Goal: Task Accomplishment & Management: Manage account settings

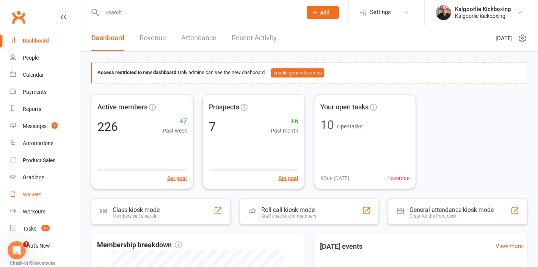
click at [38, 195] on div "Waivers" at bounding box center [32, 194] width 19 height 6
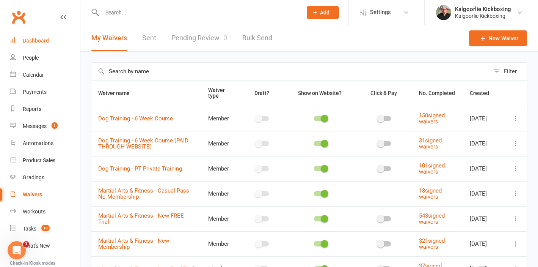
click at [39, 38] on div "Dashboard" at bounding box center [36, 41] width 26 height 6
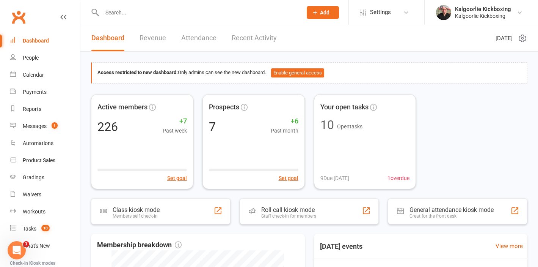
click at [189, 18] on div at bounding box center [194, 12] width 206 height 25
click at [167, 14] on input "text" at bounding box center [198, 12] width 197 height 11
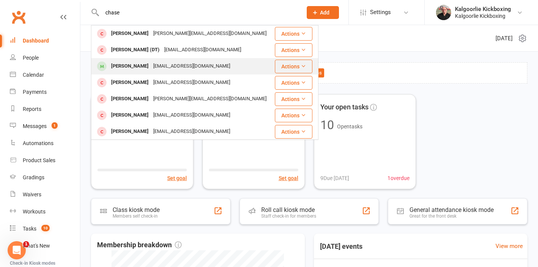
type input "chase"
click at [135, 67] on div "[PERSON_NAME]" at bounding box center [130, 66] width 42 height 11
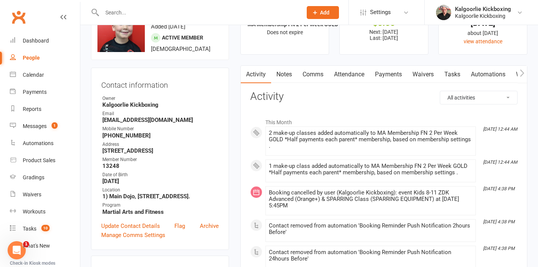
scroll to position [42, 0]
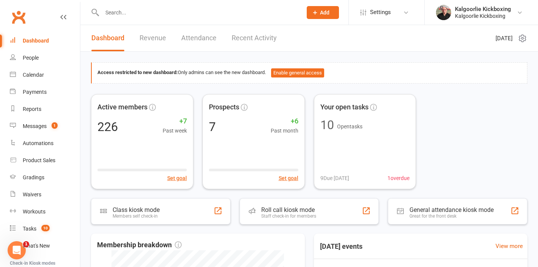
click at [114, 15] on input "text" at bounding box center [198, 12] width 197 height 11
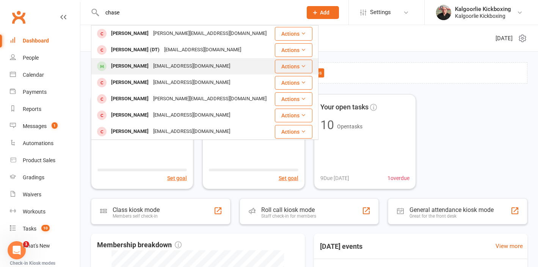
type input "chase"
click at [133, 65] on div "[PERSON_NAME]" at bounding box center [130, 66] width 42 height 11
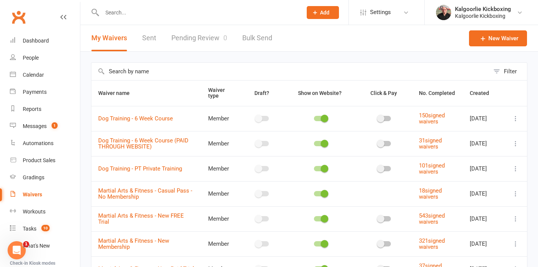
click at [197, 38] on link "Pending Review 0" at bounding box center [199, 38] width 56 height 26
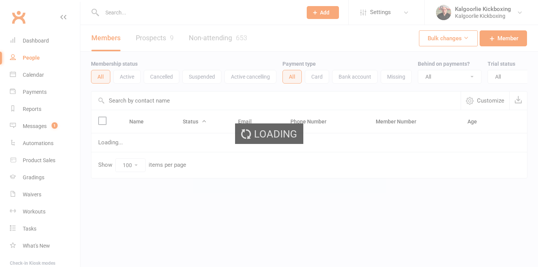
select select "100"
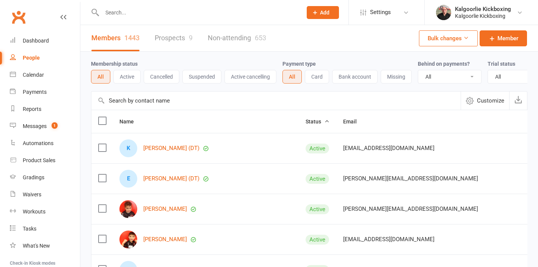
click at [139, 12] on input "text" at bounding box center [198, 12] width 197 height 11
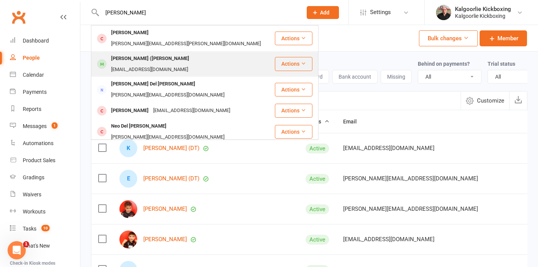
type input "sophia"
click at [147, 53] on div "Sophia-jane (Sophie) Coulter" at bounding box center [150, 58] width 83 height 11
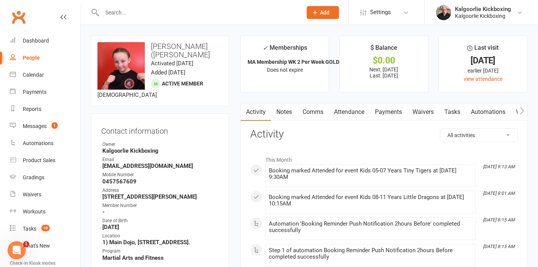
click at [388, 112] on link "Payments" at bounding box center [389, 111] width 38 height 17
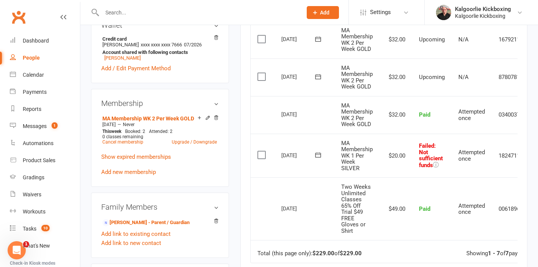
scroll to position [0, 33]
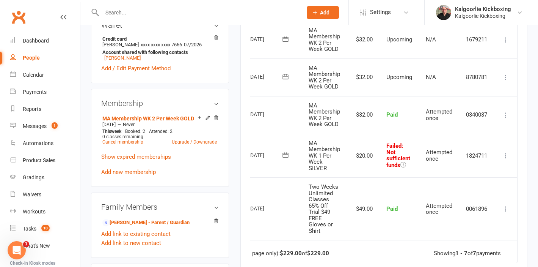
click at [505, 155] on icon at bounding box center [506, 156] width 8 height 8
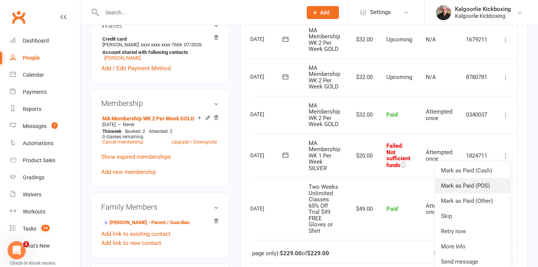
click at [480, 186] on link "Mark as Paid (POS)" at bounding box center [472, 185] width 75 height 15
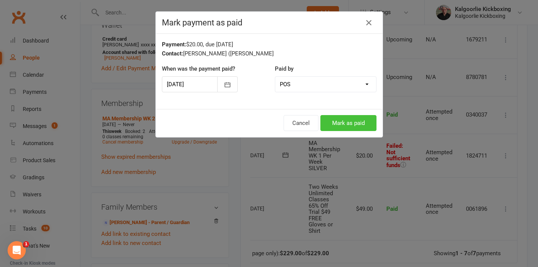
click at [345, 121] on button "Mark as paid" at bounding box center [348, 123] width 56 height 16
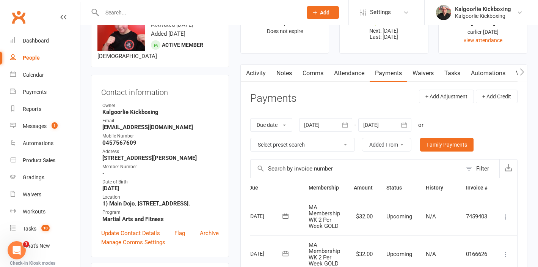
scroll to position [0, 0]
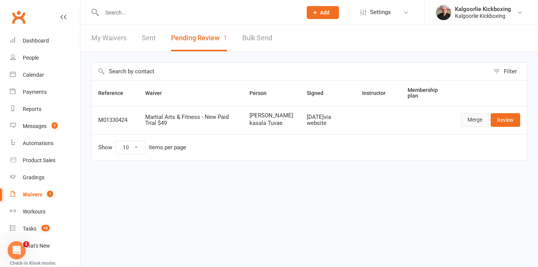
click at [474, 126] on link "Merge" at bounding box center [475, 120] width 28 height 14
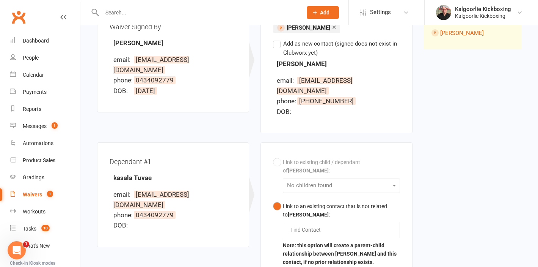
scroll to position [112, 0]
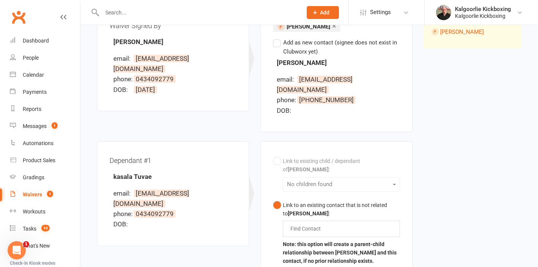
click at [278, 45] on label "Add as new contact (signee does not exist in Clubworx yet)" at bounding box center [336, 47] width 127 height 18
click at [278, 38] on input "Add as new contact (signee does not exist in Clubworx yet)" at bounding box center [275, 38] width 5 height 0
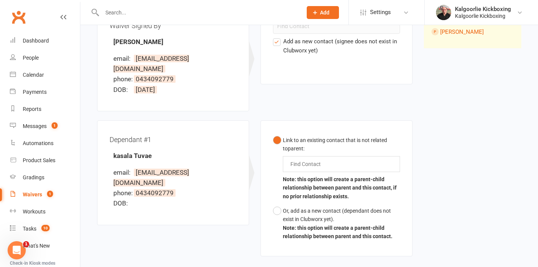
click at [315, 159] on input "text" at bounding box center [307, 163] width 35 height 9
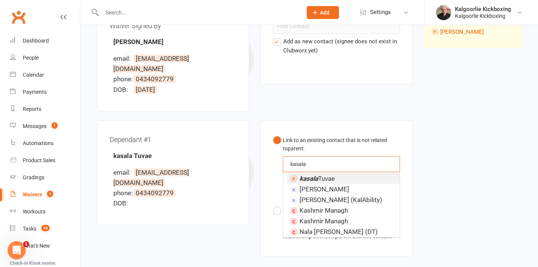
type input "kasala"
click at [330, 174] on span "kasala Tuvae" at bounding box center [317, 178] width 35 height 8
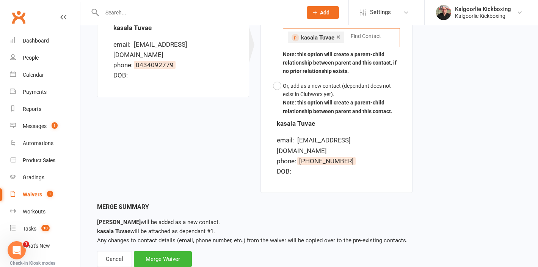
scroll to position [242, 0]
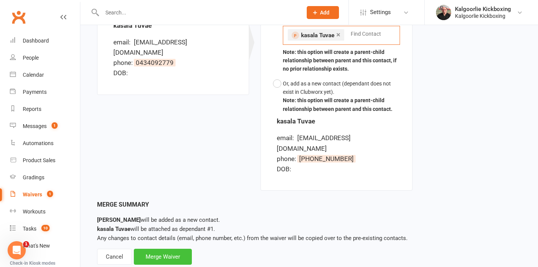
click at [164, 248] on div "Merge Waiver" at bounding box center [163, 256] width 58 height 16
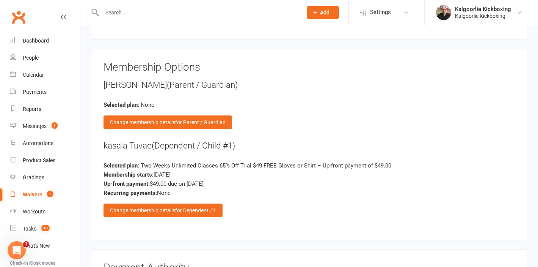
scroll to position [908, 0]
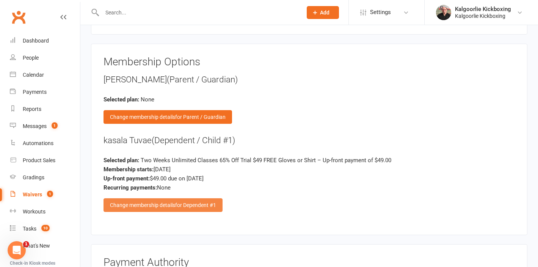
click at [173, 206] on div "Change membership details for Dependent #1" at bounding box center [163, 205] width 119 height 14
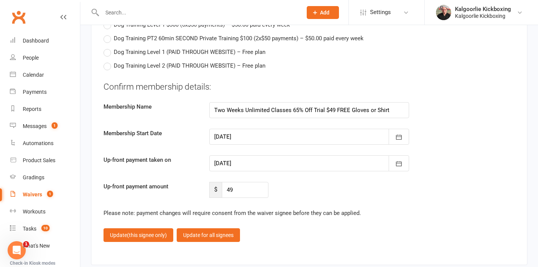
scroll to position [1572, 0]
click at [400, 138] on icon "button" at bounding box center [399, 136] width 8 height 8
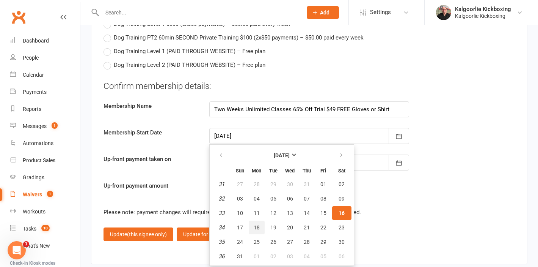
click at [257, 226] on span "18" at bounding box center [257, 227] width 6 height 6
type input "18 Aug 2025"
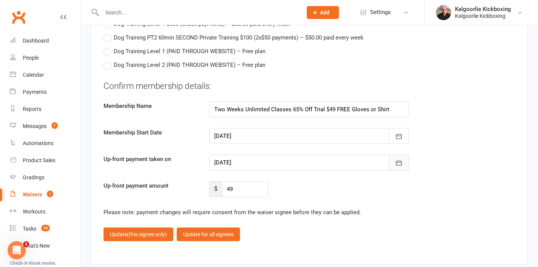
click at [398, 162] on icon "button" at bounding box center [399, 163] width 8 height 8
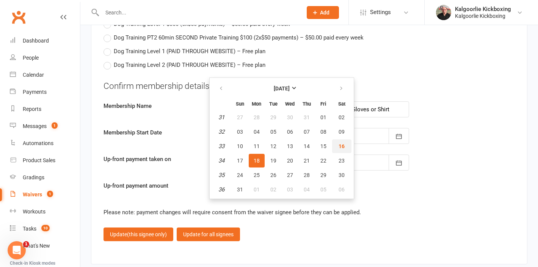
click at [343, 145] on span "16" at bounding box center [342, 146] width 6 height 6
type input "16 Aug 2025"
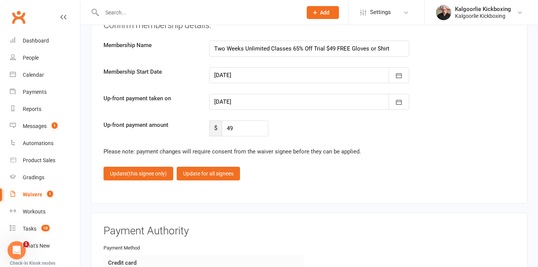
scroll to position [1633, 0]
click at [155, 173] on span "(this signee only)" at bounding box center [147, 173] width 40 height 6
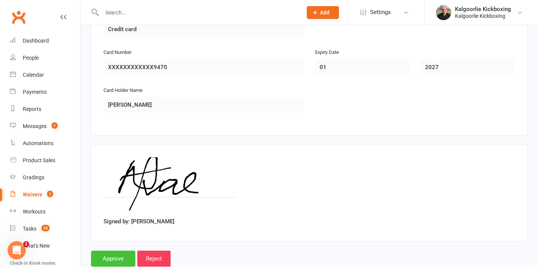
scroll to position [1192, 0]
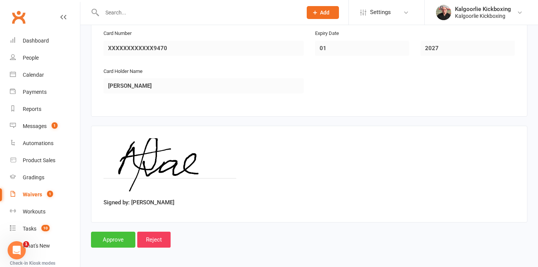
click at [115, 242] on input "Approve" at bounding box center [113, 239] width 44 height 16
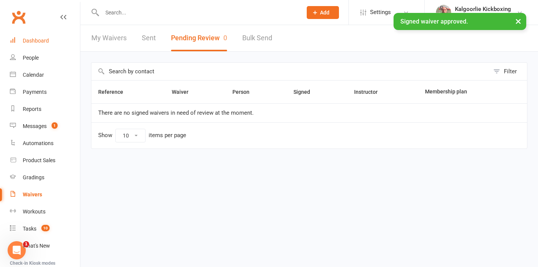
click at [36, 40] on div "Dashboard" at bounding box center [36, 41] width 26 height 6
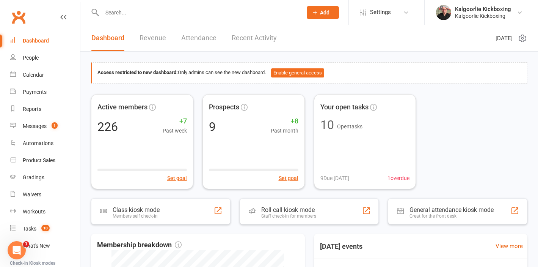
click at [247, 36] on link "Recent Activity" at bounding box center [254, 38] width 45 height 26
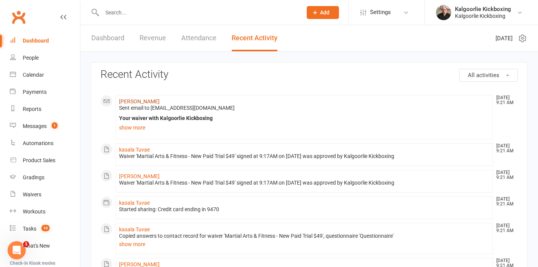
click at [130, 102] on link "Nathan Tuvae" at bounding box center [139, 101] width 41 height 6
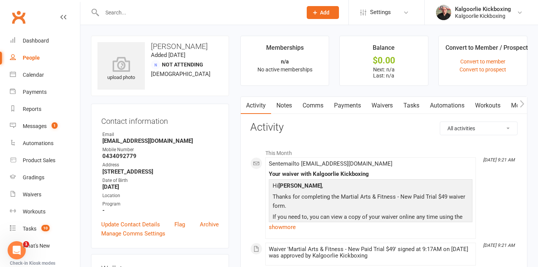
click at [345, 107] on link "Payments" at bounding box center [348, 105] width 38 height 17
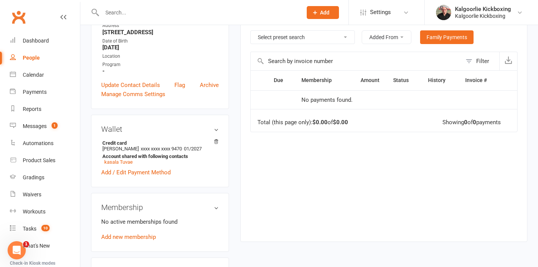
scroll to position [133, 0]
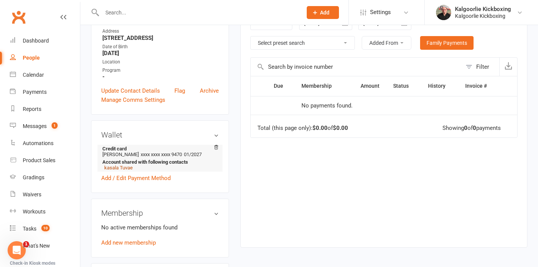
click at [123, 167] on link "kasala Tuvae" at bounding box center [118, 168] width 28 height 6
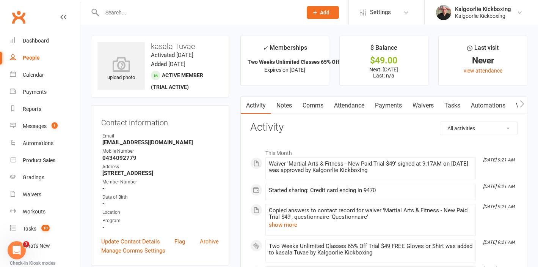
click at [383, 104] on link "Payments" at bounding box center [389, 105] width 38 height 17
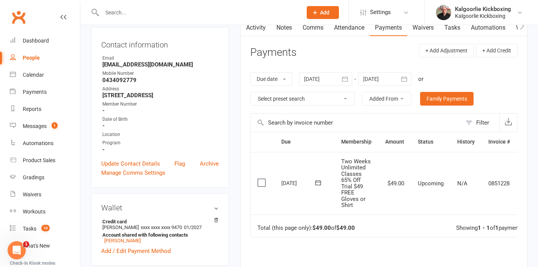
scroll to position [0, 22]
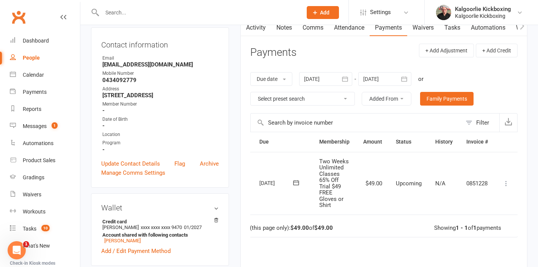
click at [508, 182] on icon at bounding box center [506, 183] width 8 height 8
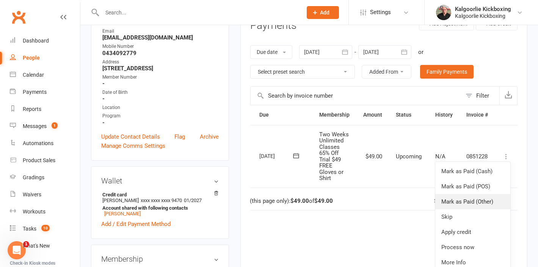
scroll to position [122, 0]
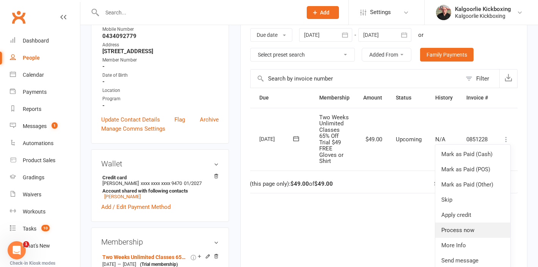
click at [470, 231] on link "Process now" at bounding box center [472, 229] width 75 height 15
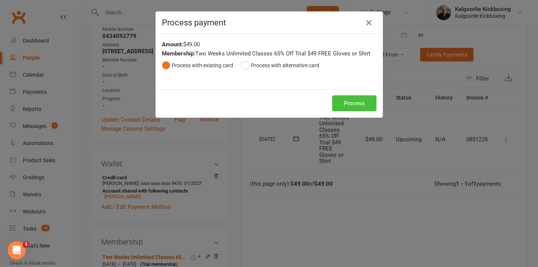
click at [353, 101] on button "Process" at bounding box center [354, 103] width 44 height 16
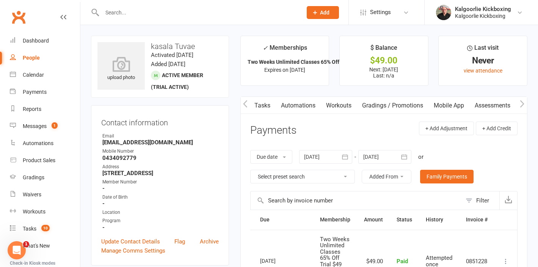
scroll to position [0, 193]
click at [449, 107] on link "Mobile App" at bounding box center [446, 105] width 41 height 17
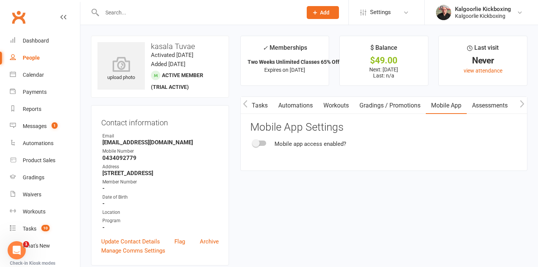
click at [258, 143] on span at bounding box center [256, 143] width 8 height 8
click at [253, 142] on input "checkbox" at bounding box center [253, 142] width 0 height 0
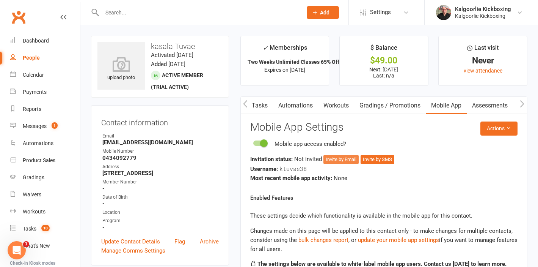
click at [340, 161] on button "Invite by Email" at bounding box center [340, 159] width 35 height 9
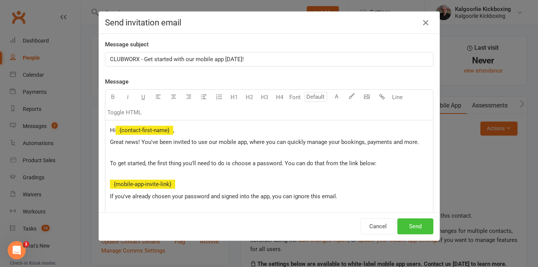
click at [420, 224] on button "Send" at bounding box center [415, 226] width 36 height 16
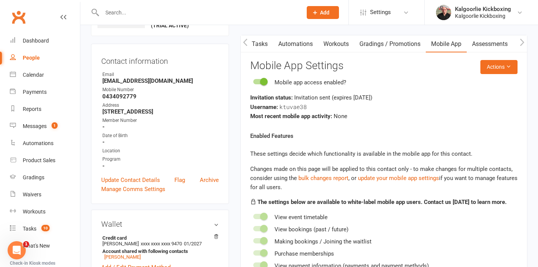
scroll to position [65, 0]
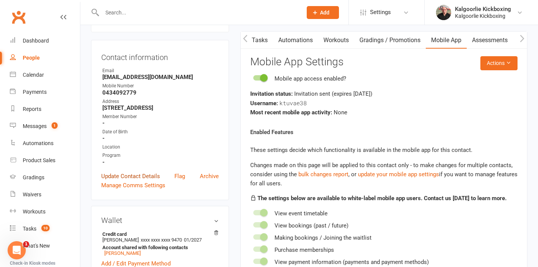
click at [129, 177] on link "Update Contact Details" at bounding box center [130, 175] width 59 height 9
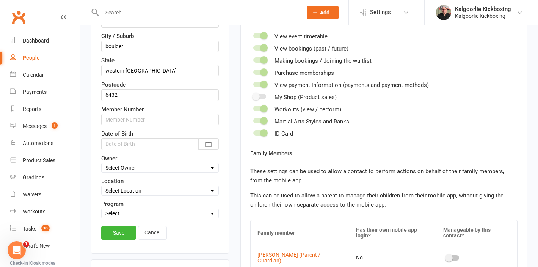
scroll to position [245, 0]
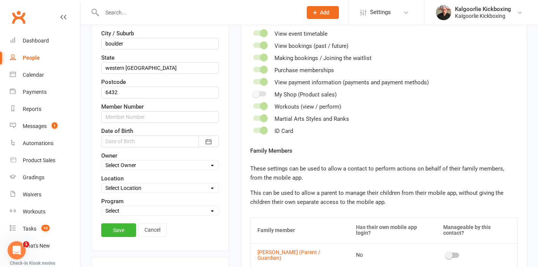
click at [139, 165] on select "Select Owner Kalgoorlie Kickboxing Jo Callaghan Wazanna Paul" at bounding box center [160, 165] width 117 height 8
select select "0"
click at [136, 188] on select "Select Location 1) Main Dojo, 224 Hare Street. DT1 Edwards Park, Picadilly Stre…" at bounding box center [160, 188] width 117 height 8
select select "0"
click at [133, 209] on select "Select Martial Arts and Fitness Dog Training" at bounding box center [160, 210] width 117 height 8
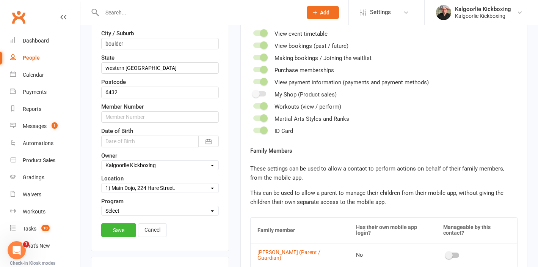
select select "Martial Arts and Fitness"
click at [122, 232] on link "Save" at bounding box center [118, 230] width 35 height 14
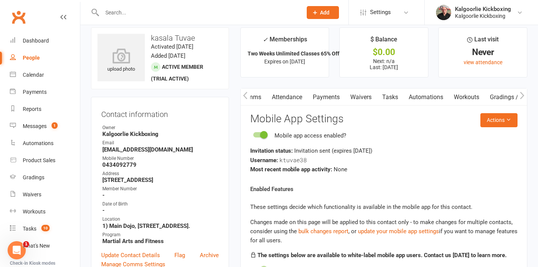
scroll to position [0, 52]
click at [301, 98] on link "Attendance" at bounding box center [296, 96] width 41 height 17
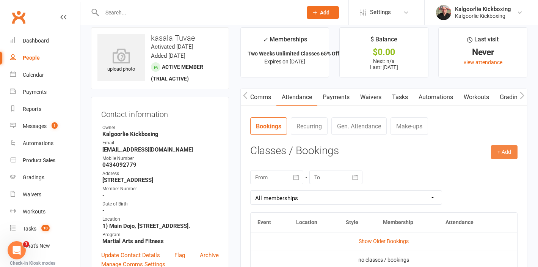
click at [507, 151] on button "+ Add" at bounding box center [504, 152] width 27 height 14
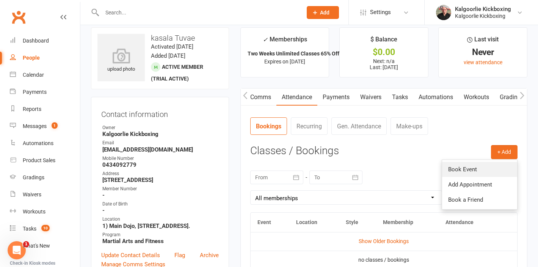
click at [472, 168] on link "Book Event" at bounding box center [479, 169] width 75 height 15
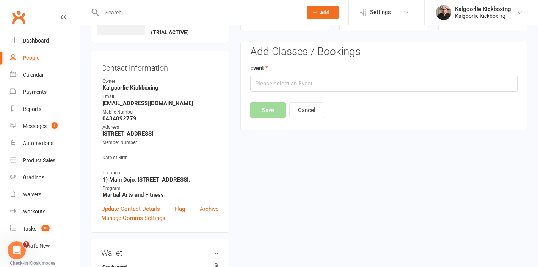
scroll to position [58, 0]
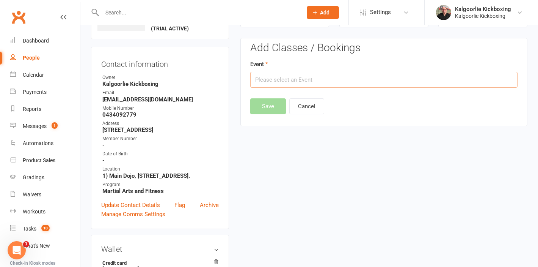
click at [283, 83] on input "text" at bounding box center [383, 80] width 267 height 16
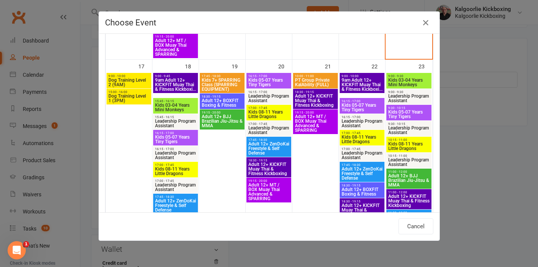
scroll to position [605, 0]
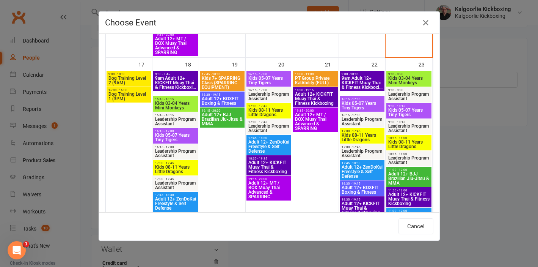
click at [169, 104] on span "Kids 03-04 Years Mini Monkeys" at bounding box center [176, 105] width 42 height 9
type input "Kids 03-04 Years Mini Monkeys - Aug 18, 2025 3:45:00 PM"
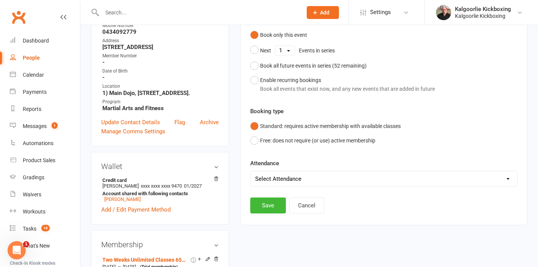
scroll to position [143, 0]
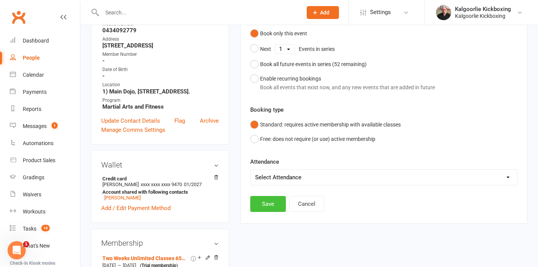
click at [267, 202] on button "Save" at bounding box center [268, 204] width 36 height 16
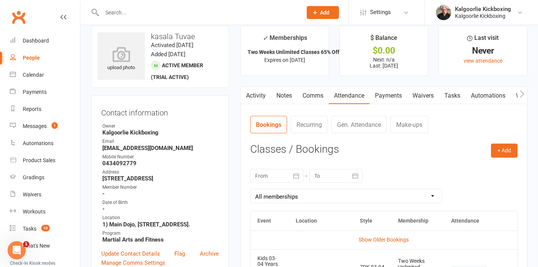
scroll to position [0, 0]
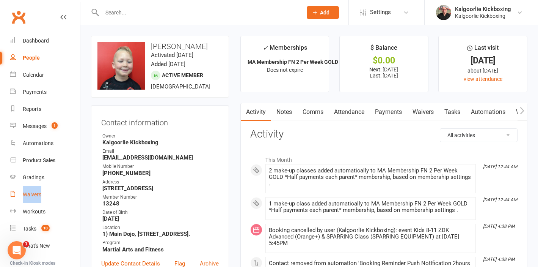
click at [386, 110] on link "Payments" at bounding box center [389, 111] width 38 height 17
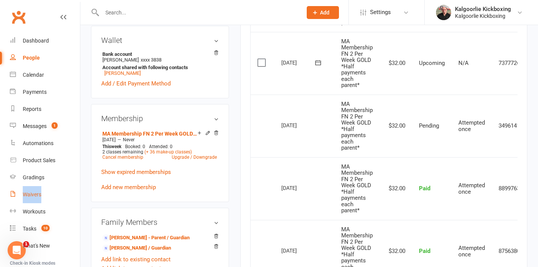
scroll to position [267, 0]
click at [129, 159] on link "Cancel membership" at bounding box center [122, 156] width 41 height 5
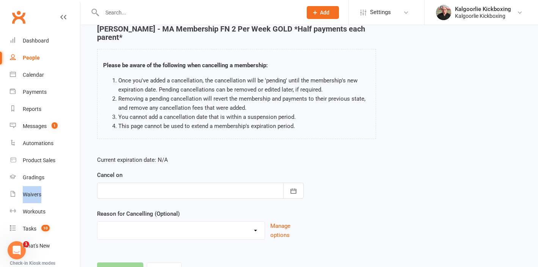
scroll to position [40, 0]
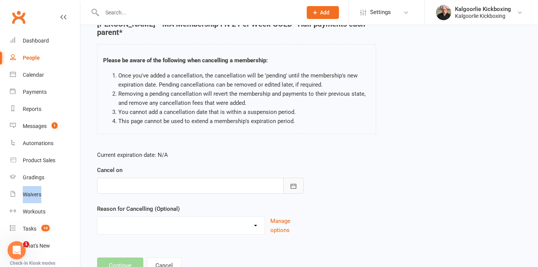
click at [294, 187] on icon "button" at bounding box center [294, 186] width 8 height 8
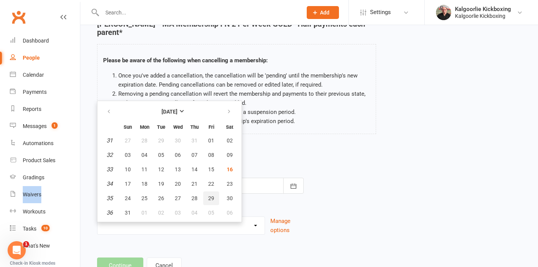
click at [212, 198] on span "29" at bounding box center [211, 198] width 6 height 6
type input "29 Aug 2025"
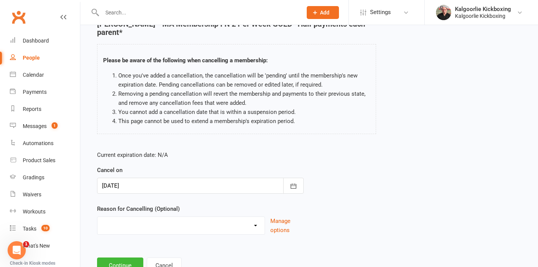
click at [208, 225] on select "Change of Membership Did not enjoy intro lesson Excessive default payments Fami…" at bounding box center [180, 223] width 167 height 15
select select "8"
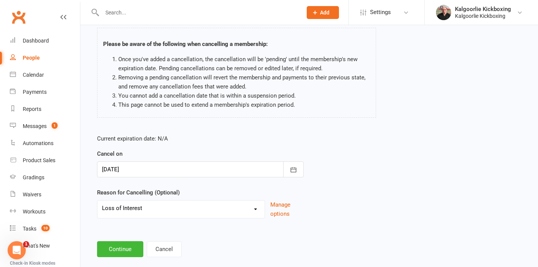
scroll to position [69, 0]
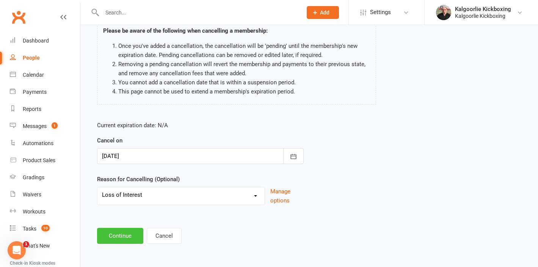
click at [126, 234] on button "Continue" at bounding box center [120, 235] width 46 height 16
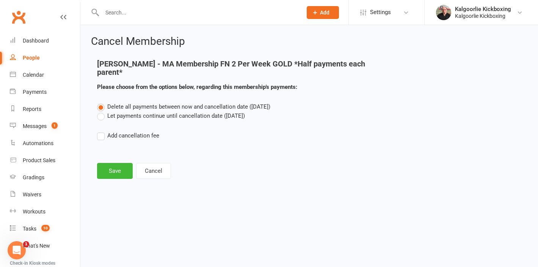
scroll to position [0, 0]
click at [103, 116] on label "Let payments continue until cancellation date (Aug 29, 2025)" at bounding box center [171, 115] width 148 height 9
click at [102, 111] on input "Let payments continue until cancellation date (Aug 29, 2025)" at bounding box center [99, 111] width 5 height 0
click at [116, 171] on button "Save" at bounding box center [115, 171] width 36 height 16
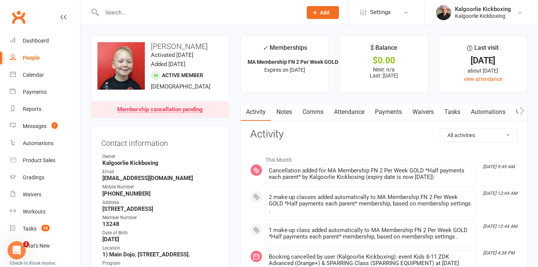
click at [398, 109] on link "Payments" at bounding box center [389, 111] width 38 height 17
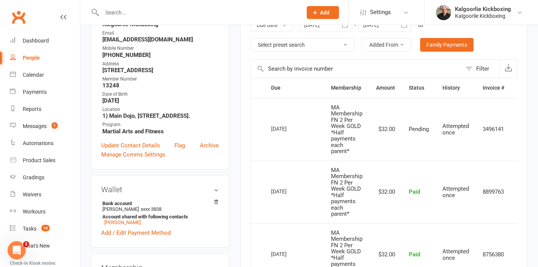
scroll to position [138, 0]
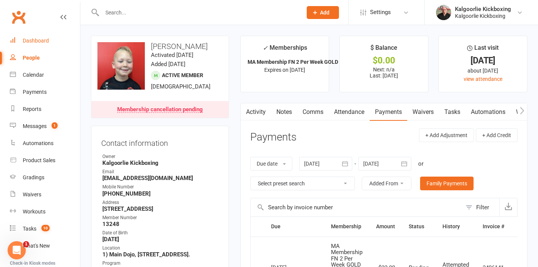
click at [36, 40] on div "Dashboard" at bounding box center [36, 41] width 26 height 6
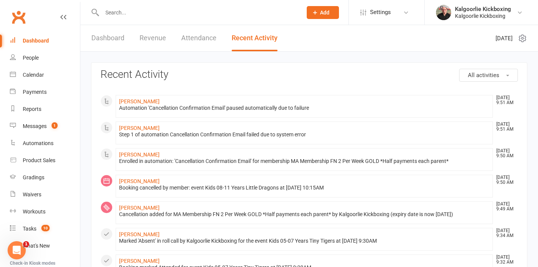
click at [142, 13] on input "text" at bounding box center [198, 12] width 197 height 11
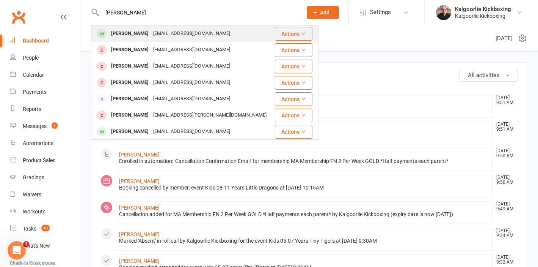
type input "harsheen"
click at [136, 32] on div "Harsheen Kaur" at bounding box center [130, 33] width 42 height 11
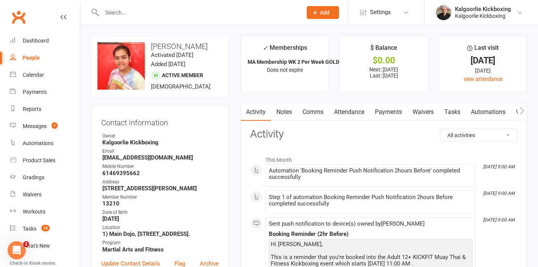
click at [358, 112] on link "Attendance" at bounding box center [349, 111] width 41 height 17
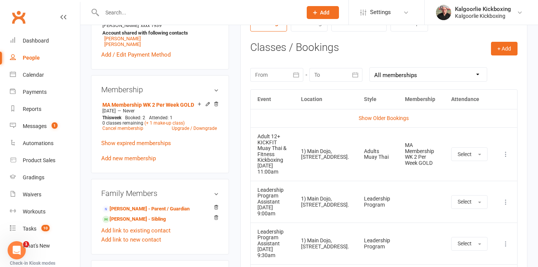
scroll to position [302, 0]
click at [507, 150] on icon at bounding box center [506, 154] width 8 height 8
click at [476, 197] on link "Remove booking" at bounding box center [472, 198] width 75 height 15
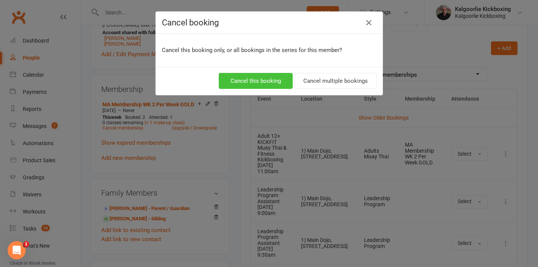
click at [248, 76] on button "Cancel this booking" at bounding box center [256, 81] width 74 height 16
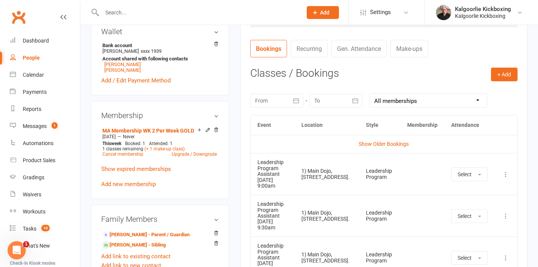
scroll to position [260, 0]
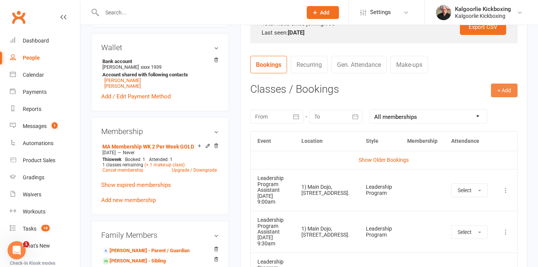
click at [497, 89] on button "+ Add" at bounding box center [504, 90] width 27 height 14
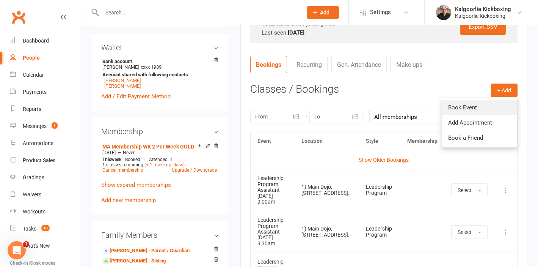
click at [468, 105] on link "Book Event" at bounding box center [479, 107] width 75 height 15
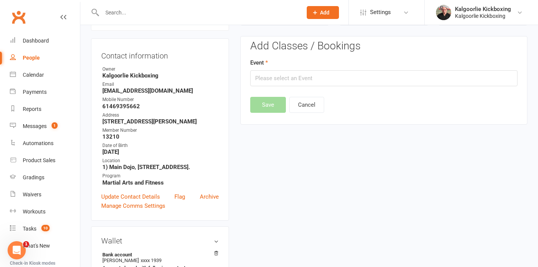
scroll to position [65, 0]
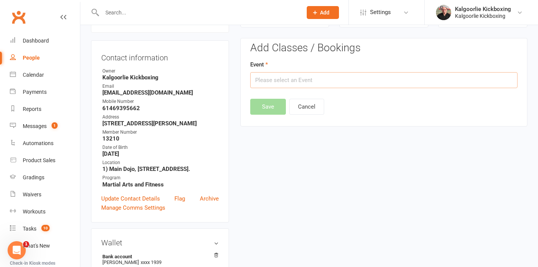
click at [365, 81] on input "text" at bounding box center [383, 80] width 267 height 16
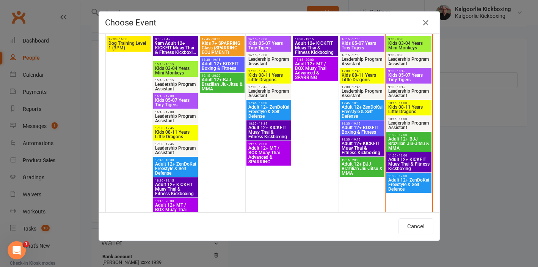
scroll to position [442, 0]
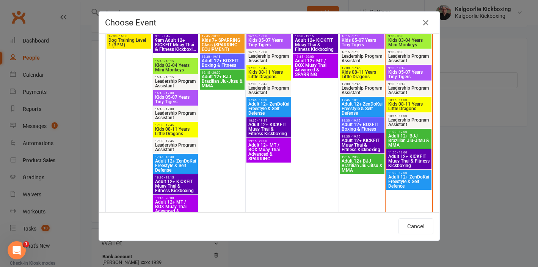
click at [409, 177] on span "Adult 12+ ZenDoKai Freestyle & Self Defence" at bounding box center [409, 181] width 42 height 14
type input "Adult 12+ ZenDoKai Freestyle & Self Defence - Aug 16, 2025 11:00:00 AM"
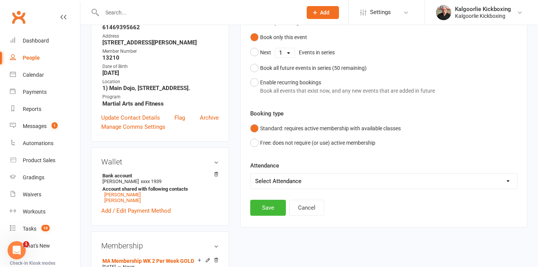
scroll to position [166, 0]
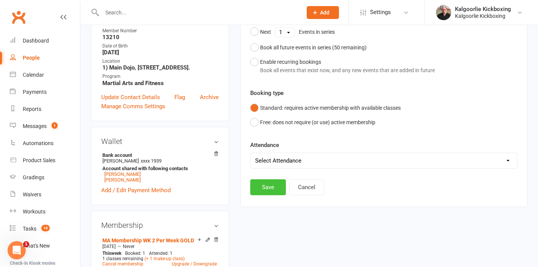
click at [264, 184] on button "Save" at bounding box center [268, 187] width 36 height 16
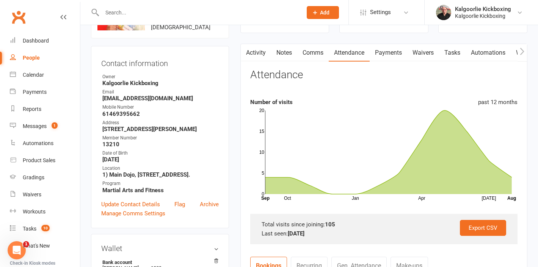
scroll to position [0, 0]
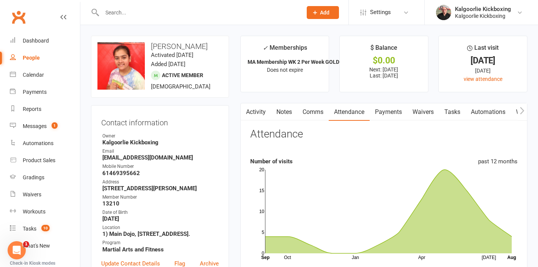
click at [212, 14] on input "text" at bounding box center [198, 12] width 197 height 11
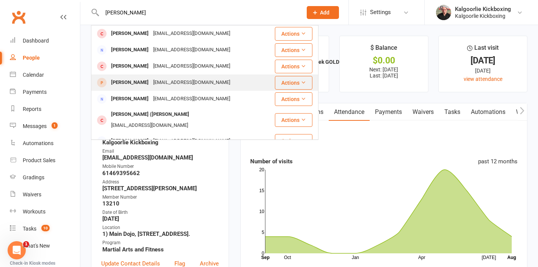
type input "[PERSON_NAME]"
click at [176, 81] on div "[EMAIL_ADDRESS][DOMAIN_NAME]" at bounding box center [192, 82] width 82 height 11
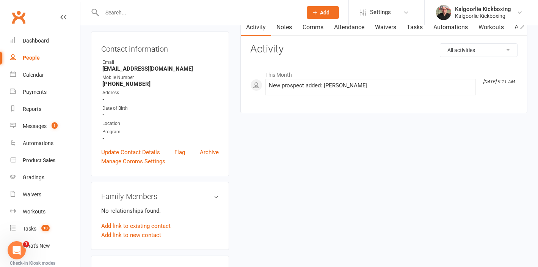
scroll to position [77, 0]
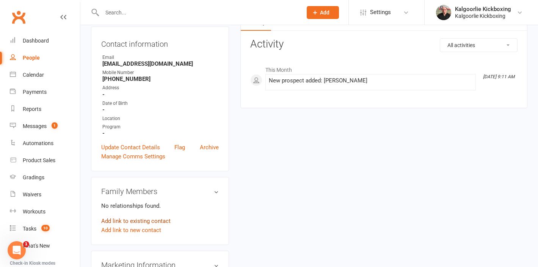
click at [133, 219] on link "Add link to existing contact" at bounding box center [135, 220] width 69 height 9
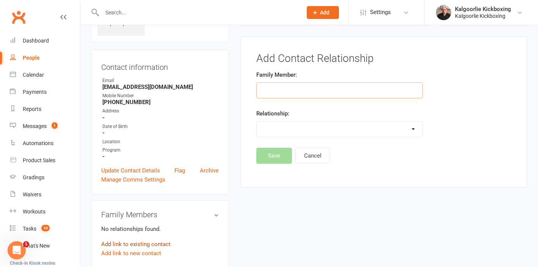
scroll to position [52, 0]
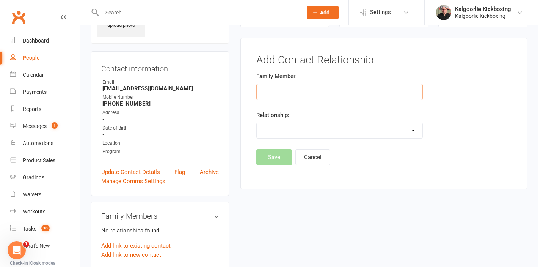
type input "l"
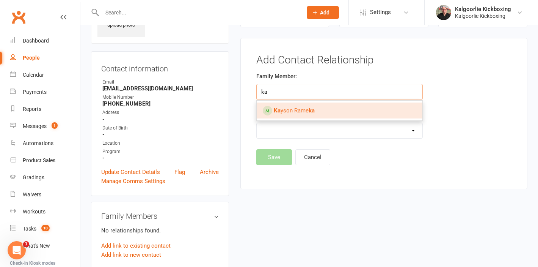
type input "ka"
click at [280, 89] on input "text" at bounding box center [339, 92] width 166 height 16
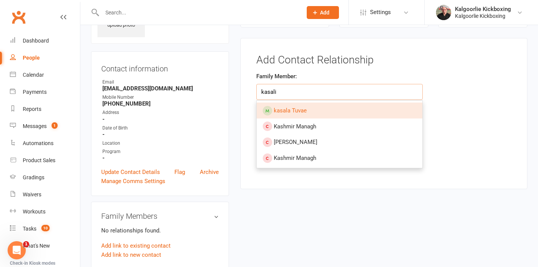
type input "kasali"
click at [302, 108] on span "kasala Tuvae" at bounding box center [290, 110] width 33 height 7
type input "kasala Tuvae"
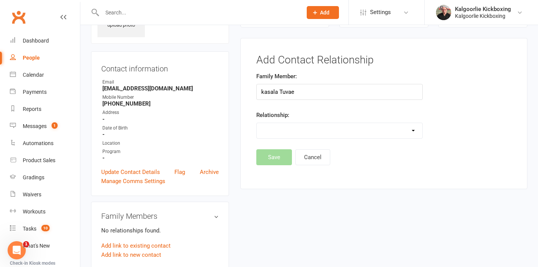
click at [300, 128] on select "Parent / Guardian Child Sibling (parent not in system) Spouse / Partner Cousin …" at bounding box center [340, 130] width 166 height 15
select select "1"
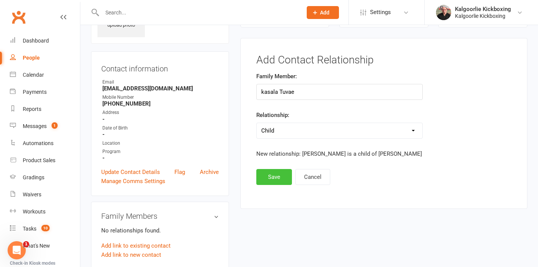
click at [279, 177] on button "Save" at bounding box center [274, 177] width 36 height 16
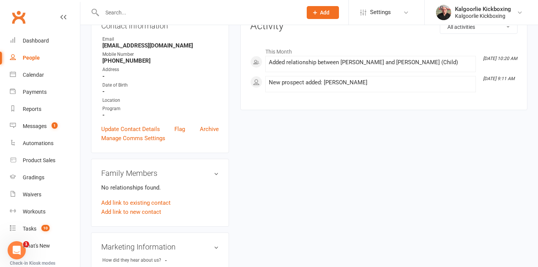
scroll to position [102, 0]
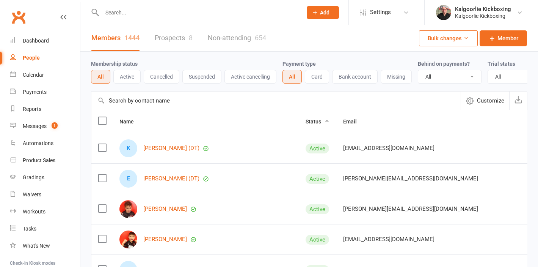
select select "100"
click at [146, 13] on input "text" at bounding box center [198, 12] width 197 height 11
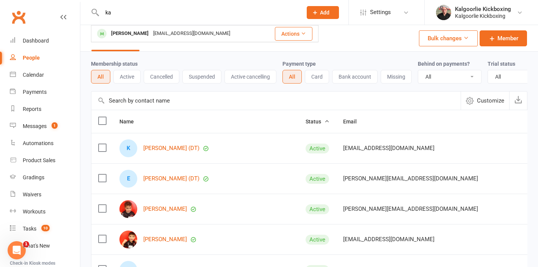
type input "k"
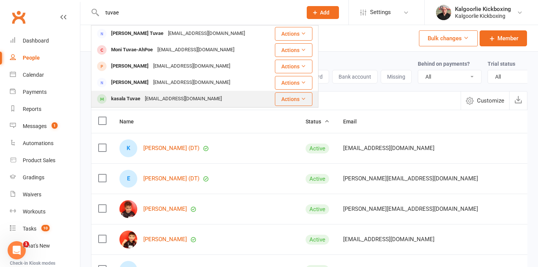
type input "tuvae"
click at [141, 96] on div "kasala Tuvae" at bounding box center [126, 98] width 34 height 11
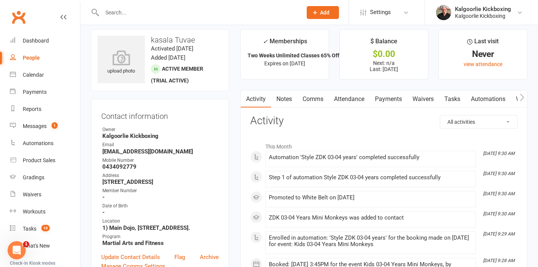
scroll to position [5, 0]
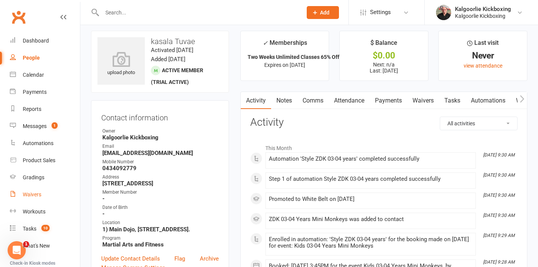
click at [31, 195] on div "Waivers" at bounding box center [32, 194] width 19 height 6
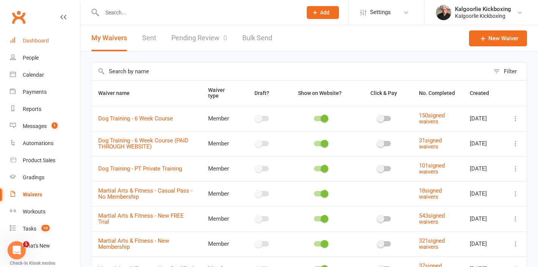
click at [41, 43] on div "Dashboard" at bounding box center [36, 41] width 26 height 6
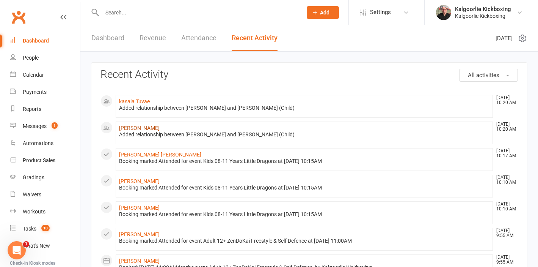
click at [135, 127] on link "[PERSON_NAME]" at bounding box center [139, 128] width 41 height 6
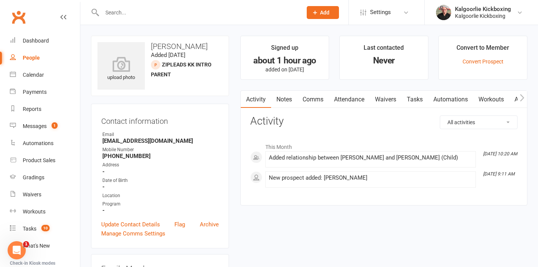
click at [394, 100] on link "Waivers" at bounding box center [386, 99] width 32 height 17
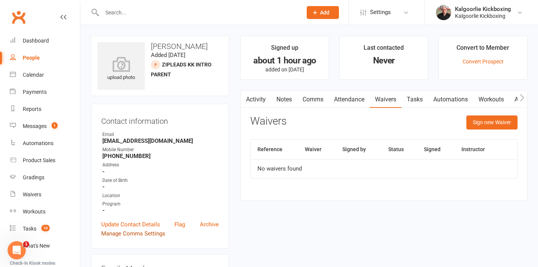
click at [155, 232] on link "Manage Comms Settings" at bounding box center [133, 233] width 64 height 9
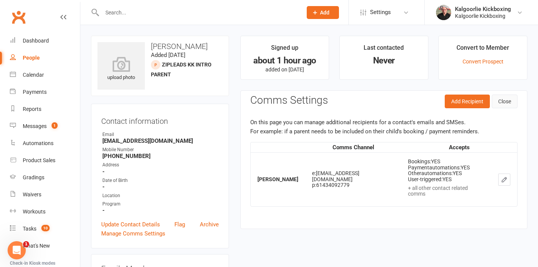
click at [502, 102] on button "Close" at bounding box center [505, 101] width 26 height 14
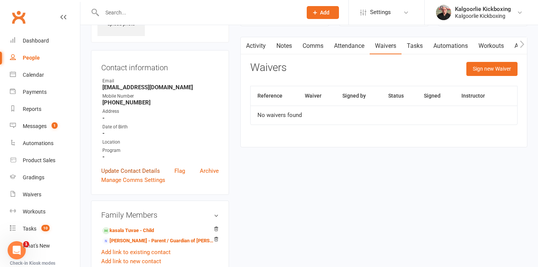
scroll to position [66, 0]
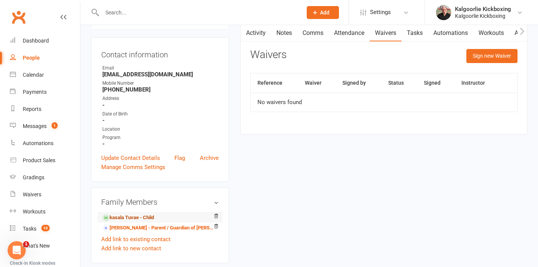
click at [132, 216] on link "kasala Tuvae - Child" at bounding box center [128, 217] width 52 height 8
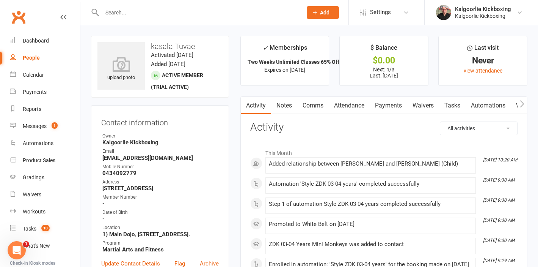
click at [418, 104] on link "Waivers" at bounding box center [423, 105] width 32 height 17
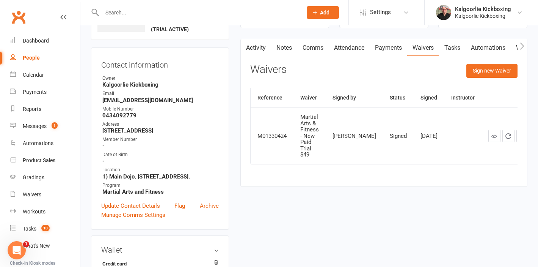
scroll to position [61, 0]
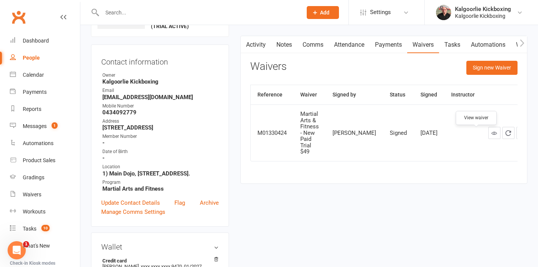
click at [491, 136] on icon at bounding box center [494, 133] width 6 height 6
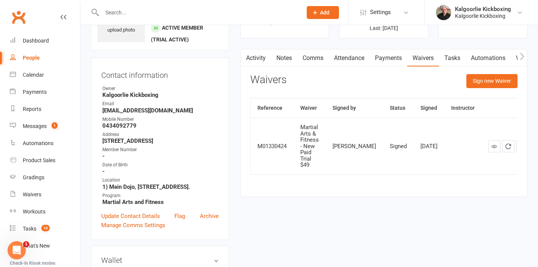
scroll to position [0, 0]
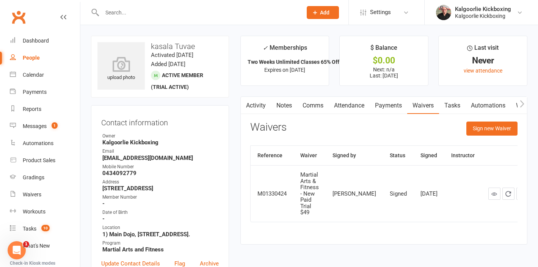
click at [237, 12] on input "text" at bounding box center [198, 12] width 197 height 11
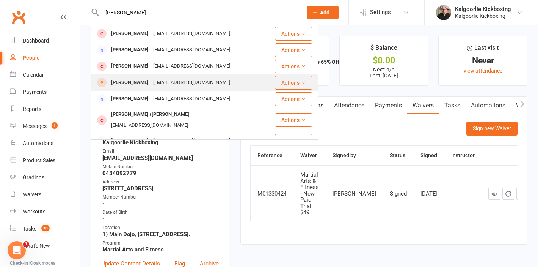
type input "nathan"
click at [301, 83] on icon at bounding box center [303, 82] width 5 height 5
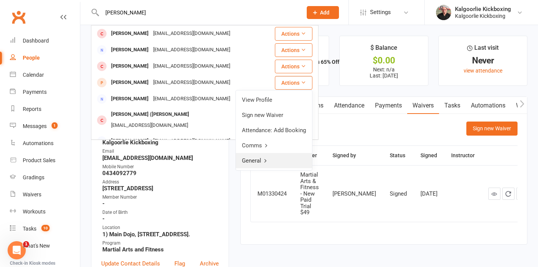
click at [266, 162] on icon at bounding box center [265, 160] width 5 height 5
click at [253, 101] on link "Back" at bounding box center [274, 99] width 75 height 15
click at [263, 99] on link "View Profile" at bounding box center [274, 99] width 76 height 15
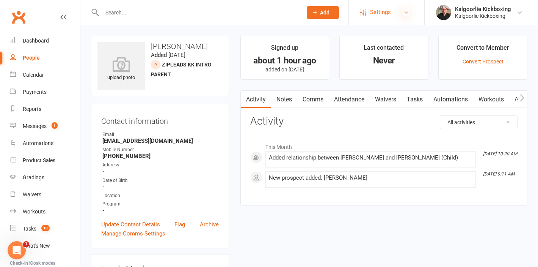
click at [408, 11] on icon at bounding box center [406, 12] width 6 height 6
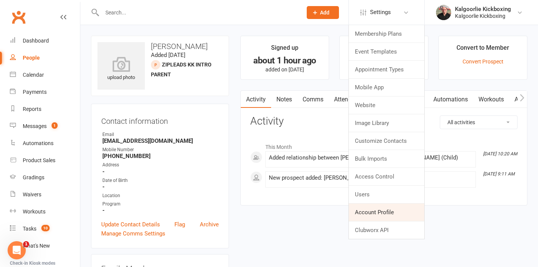
click at [386, 210] on link "Account Profile" at bounding box center [386, 211] width 75 height 17
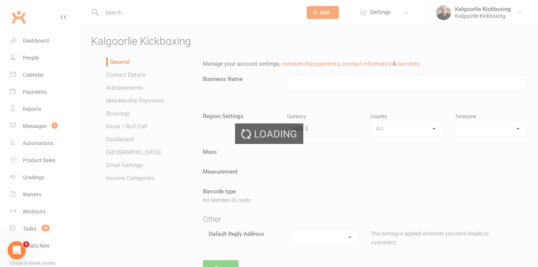
type input "Kalgoorlie Kickboxing"
select select "Australia/Perth"
select select "[EMAIL_ADDRESS][DOMAIN_NAME]"
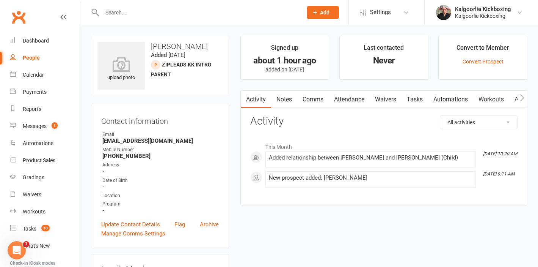
click at [157, 63] on div at bounding box center [155, 64] width 9 height 9
click at [486, 60] on link "Convert Prospect" at bounding box center [483, 61] width 41 height 6
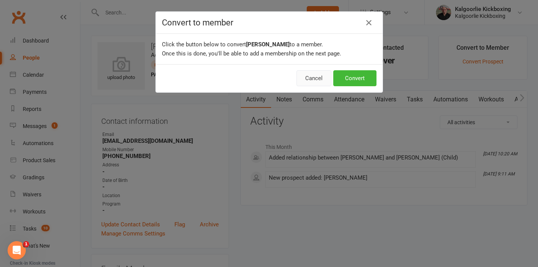
click at [313, 78] on button "Cancel" at bounding box center [313, 78] width 35 height 16
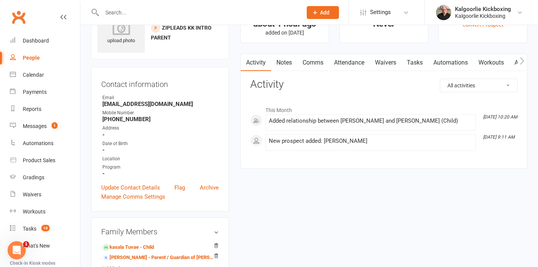
scroll to position [38, 0]
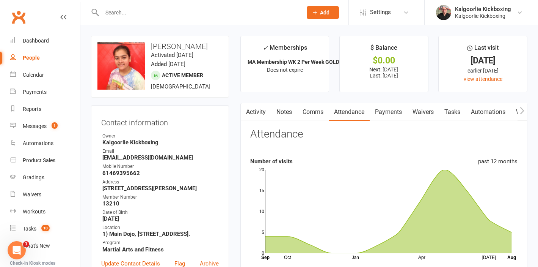
click at [162, 10] on input "text" at bounding box center [198, 12] width 197 height 11
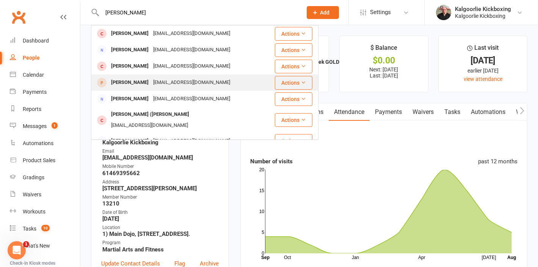
type input "[PERSON_NAME]"
click at [151, 81] on div "[EMAIL_ADDRESS][DOMAIN_NAME]" at bounding box center [192, 82] width 82 height 11
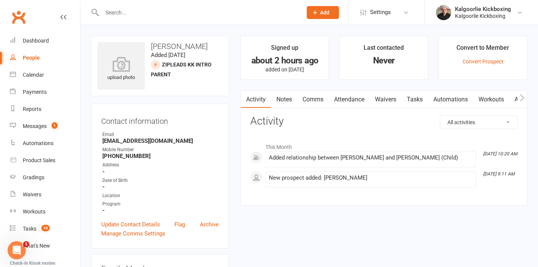
click at [385, 97] on link "Waivers" at bounding box center [386, 99] width 32 height 17
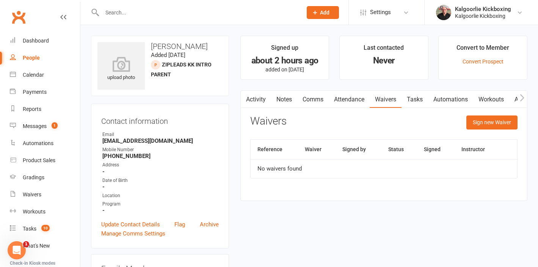
click at [162, 11] on input "text" at bounding box center [198, 12] width 197 height 11
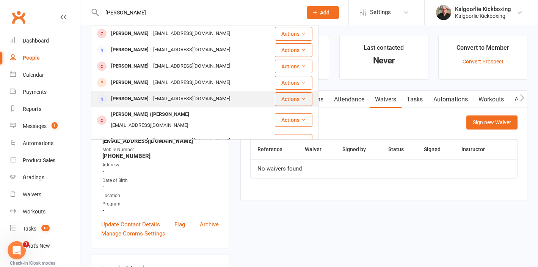
type input "[PERSON_NAME]"
click at [155, 98] on div "[EMAIL_ADDRESS][DOMAIN_NAME]" at bounding box center [192, 98] width 82 height 11
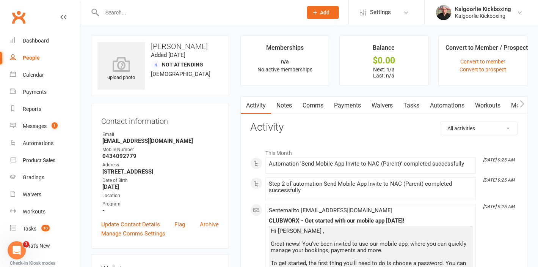
click at [385, 104] on link "Waivers" at bounding box center [382, 105] width 32 height 17
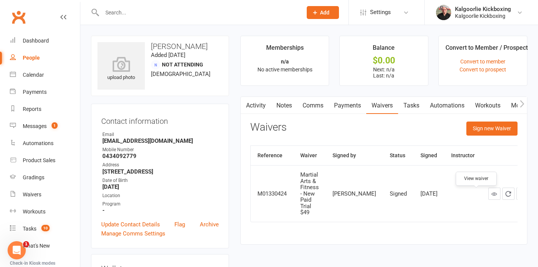
click at [491, 195] on icon at bounding box center [494, 194] width 6 height 6
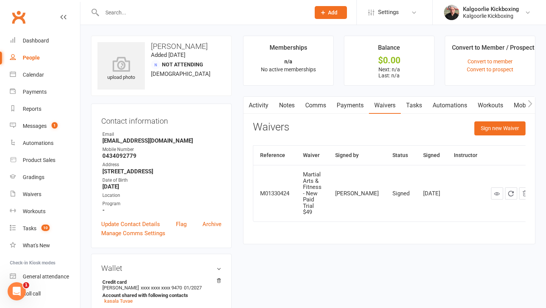
click at [164, 15] on input "text" at bounding box center [202, 12] width 205 height 11
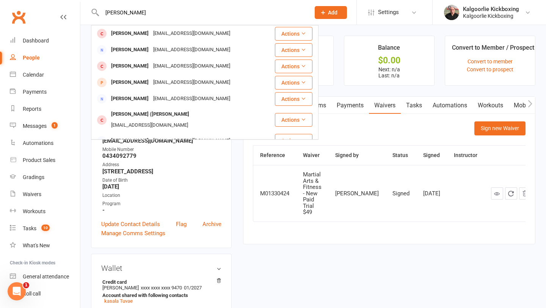
type input "[PERSON_NAME]"
click at [38, 59] on div "People" at bounding box center [31, 58] width 17 height 6
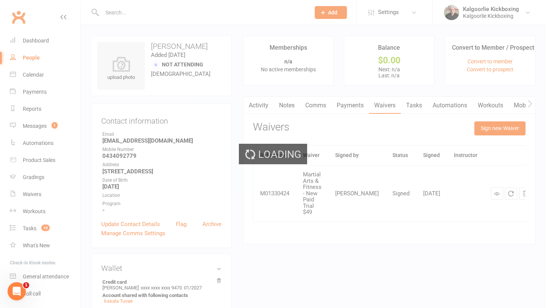
select select "100"
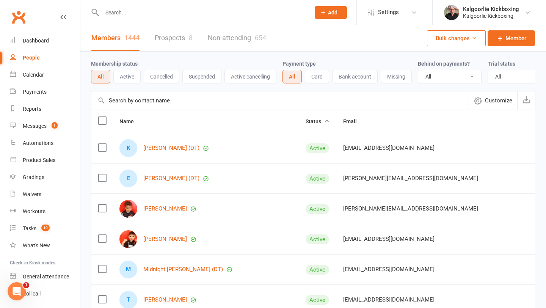
click at [173, 39] on link "Prospects 8" at bounding box center [174, 38] width 38 height 26
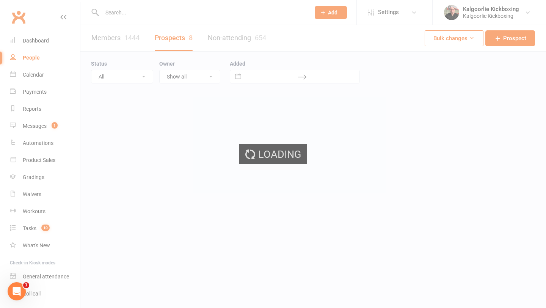
select select "100"
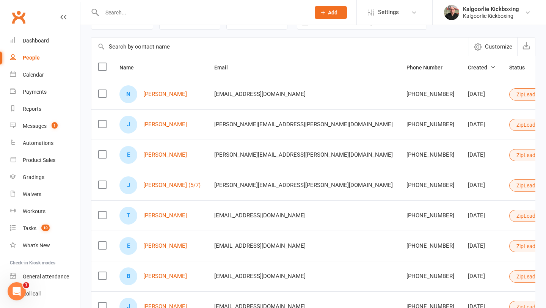
scroll to position [51, 0]
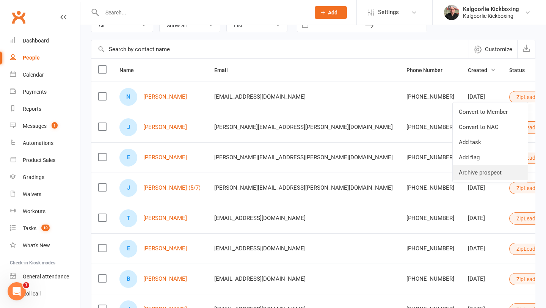
click at [489, 173] on link "Archive prospect" at bounding box center [490, 172] width 75 height 15
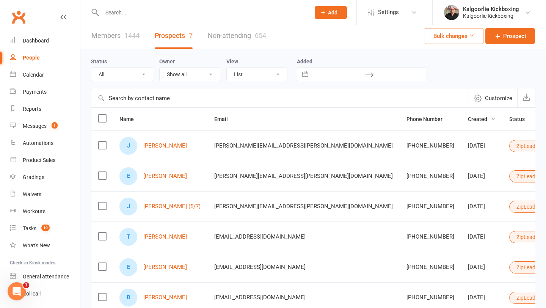
scroll to position [0, 0]
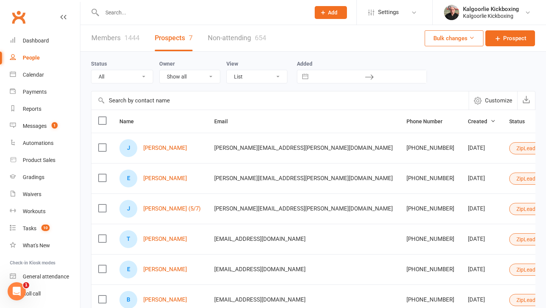
click at [110, 15] on input "text" at bounding box center [202, 12] width 205 height 11
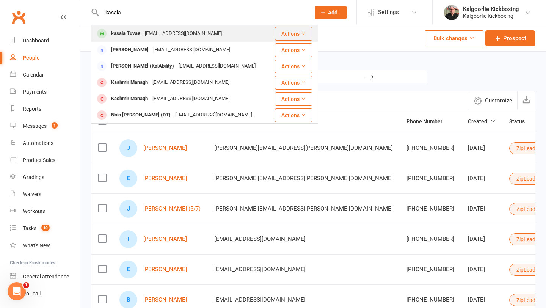
type input "kasala"
click at [123, 33] on div "kasala Tuvae" at bounding box center [126, 33] width 34 height 11
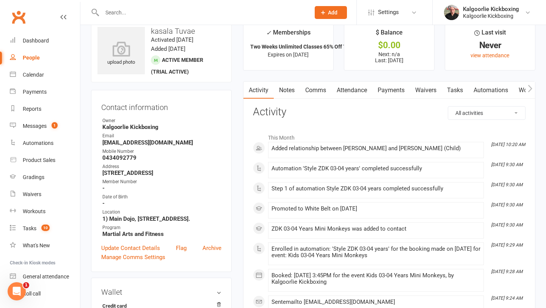
scroll to position [17, 0]
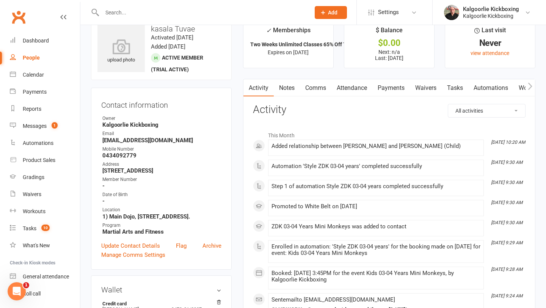
click at [347, 88] on link "Attendance" at bounding box center [351, 87] width 41 height 17
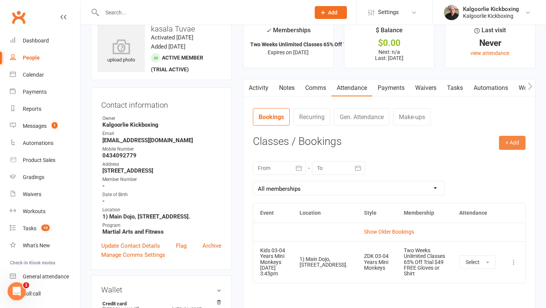
click at [516, 142] on button "+ Add" at bounding box center [512, 143] width 27 height 14
click at [490, 114] on nav "Bookings Recurring Gen. Attendance Make-ups" at bounding box center [389, 119] width 273 height 23
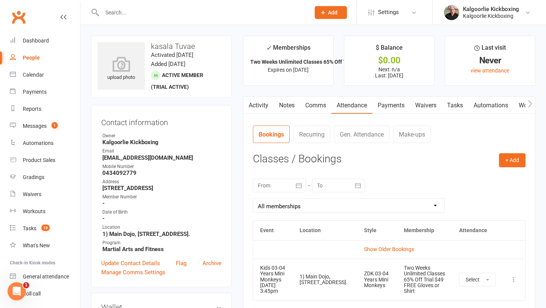
click at [143, 13] on input "text" at bounding box center [202, 12] width 205 height 11
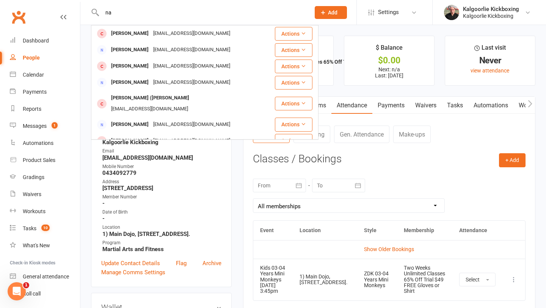
type input "n"
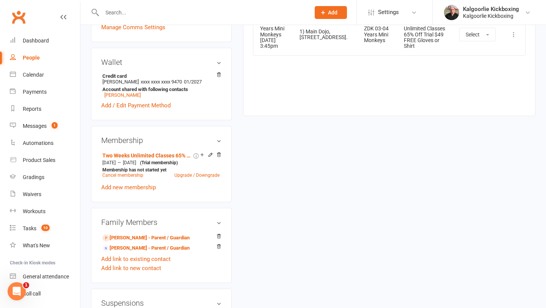
scroll to position [248, 0]
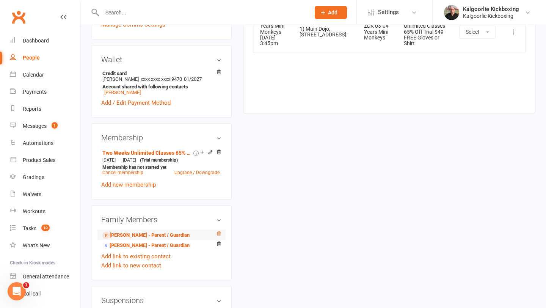
click at [218, 234] on icon at bounding box center [218, 233] width 5 height 5
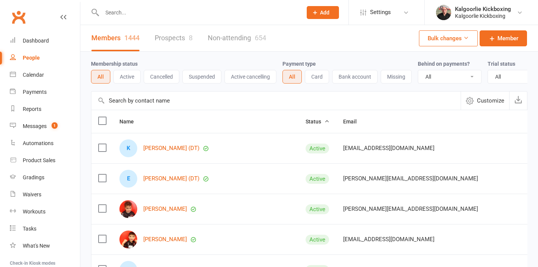
select select "100"
click at [191, 14] on input "text" at bounding box center [198, 12] width 197 height 11
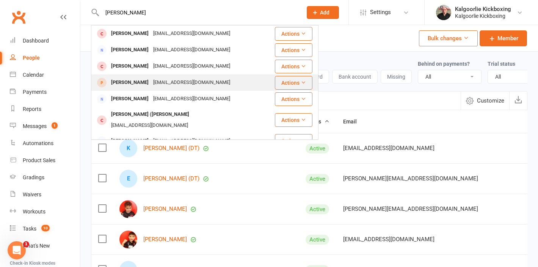
type input "nathan"
click at [196, 81] on div "[EMAIL_ADDRESS][DOMAIN_NAME]" at bounding box center [192, 82] width 82 height 11
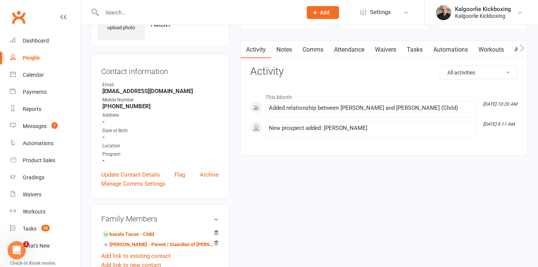
scroll to position [37, 0]
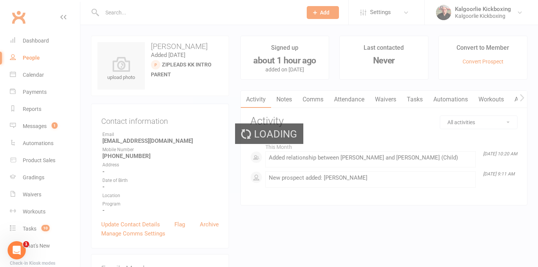
select select "100"
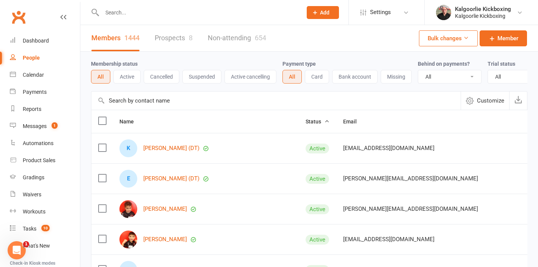
click at [122, 10] on input "text" at bounding box center [198, 12] width 197 height 11
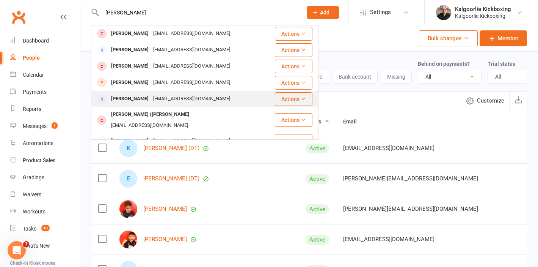
type input "nathan"
click at [175, 96] on div "[EMAIL_ADDRESS][DOMAIN_NAME]" at bounding box center [192, 98] width 82 height 11
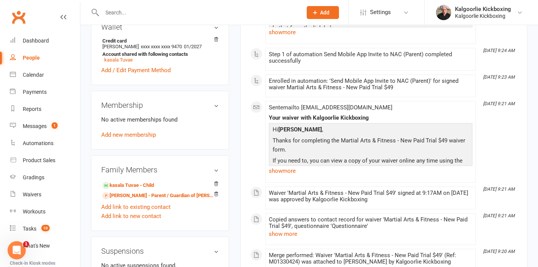
scroll to position [243, 0]
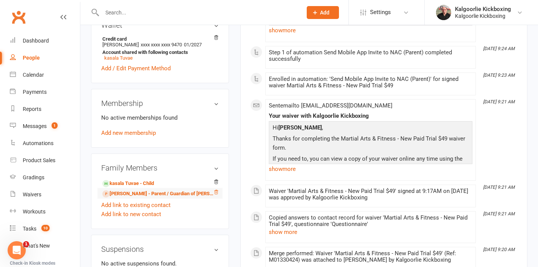
click at [216, 192] on icon at bounding box center [215, 191] width 5 height 5
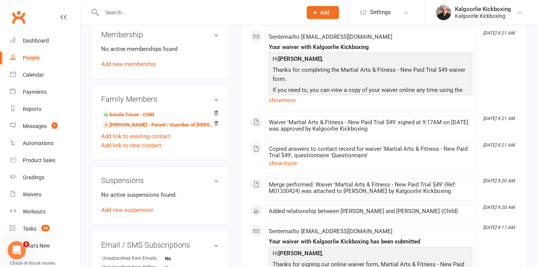
scroll to position [312, 0]
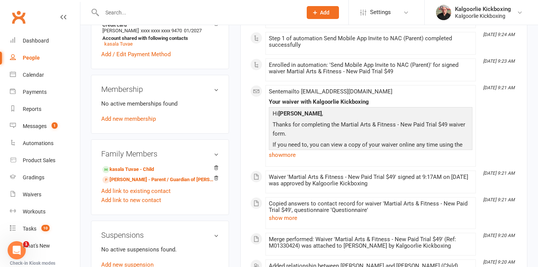
scroll to position [257, 0]
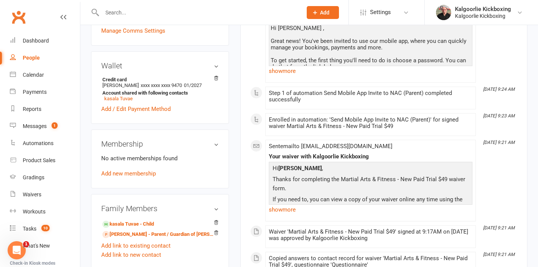
scroll to position [203, 0]
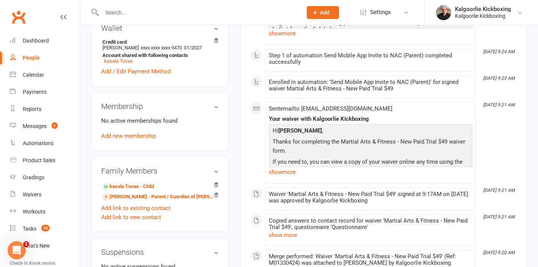
scroll to position [240, 0]
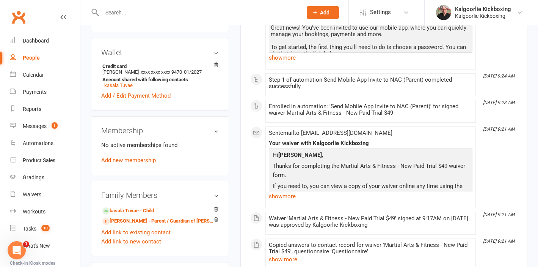
scroll to position [220, 0]
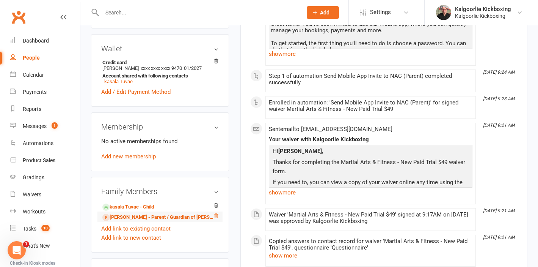
click at [215, 218] on icon at bounding box center [215, 215] width 5 height 5
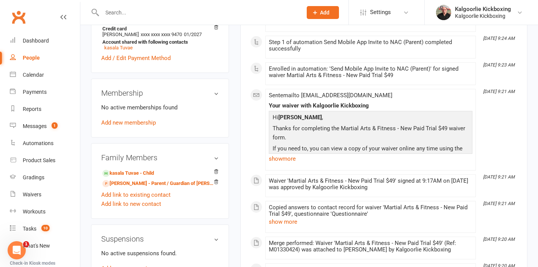
scroll to position [254, 0]
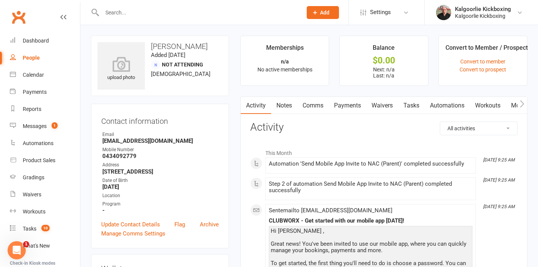
click at [155, 16] on input "text" at bounding box center [198, 12] width 197 height 11
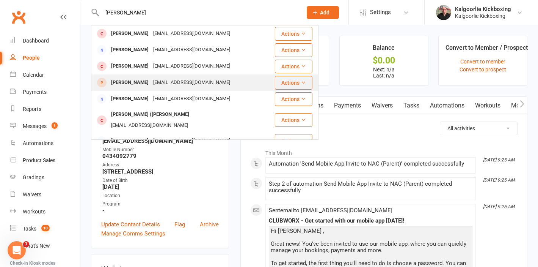
type input "nathan"
click at [193, 79] on div "[EMAIL_ADDRESS][DOMAIN_NAME]" at bounding box center [192, 82] width 82 height 11
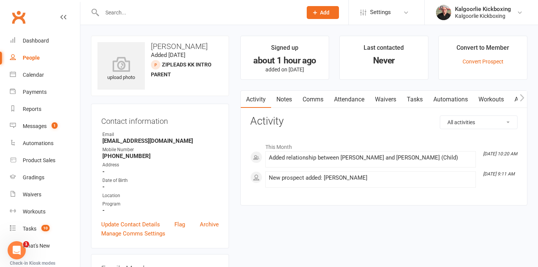
click at [382, 100] on link "Waivers" at bounding box center [386, 99] width 32 height 17
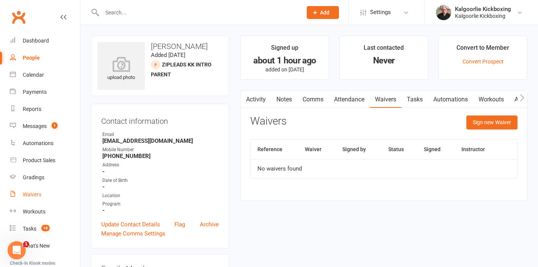
click at [31, 192] on div "Waivers" at bounding box center [32, 194] width 19 height 6
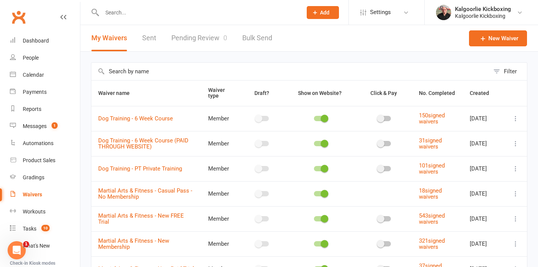
click at [162, 72] on input "text" at bounding box center [290, 71] width 398 height 17
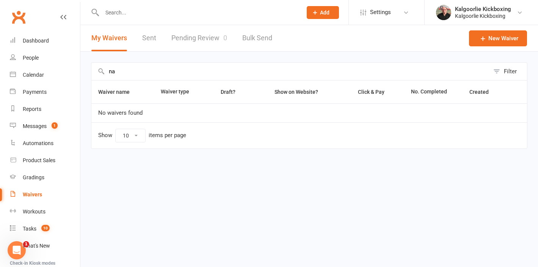
type input "n"
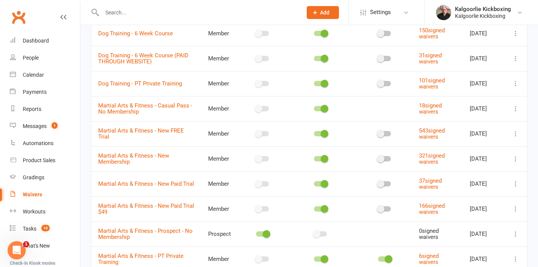
scroll to position [86, 0]
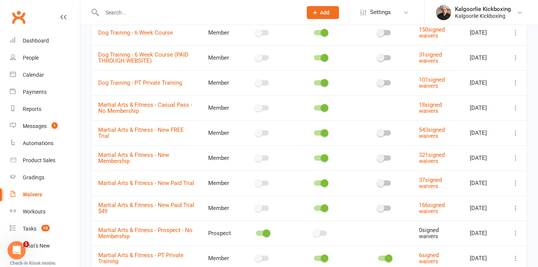
click at [515, 207] on icon at bounding box center [516, 208] width 8 height 8
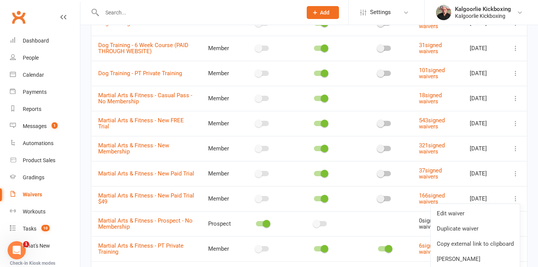
scroll to position [96, 0]
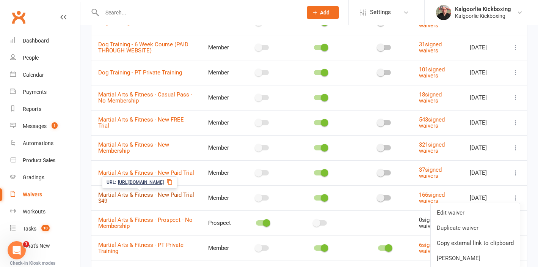
click at [129, 194] on link "Martial Arts & Fitness - New Paid Trial $49" at bounding box center [146, 197] width 96 height 13
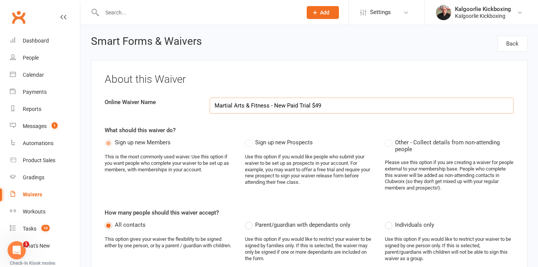
select select "applies_to_all_signees"
select select "copy_answers_for_all_signees"
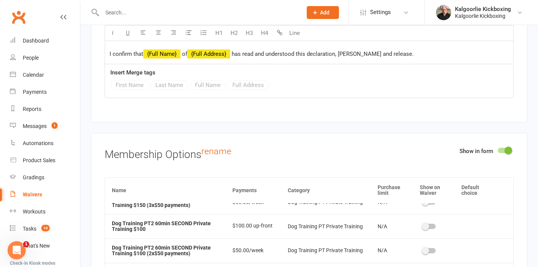
scroll to position [202, 0]
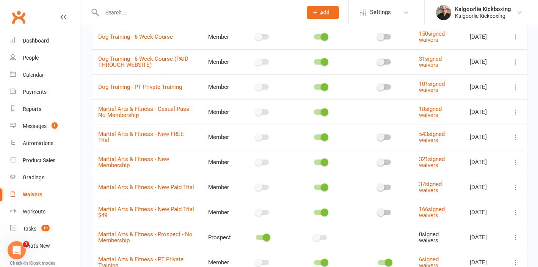
scroll to position [82, 0]
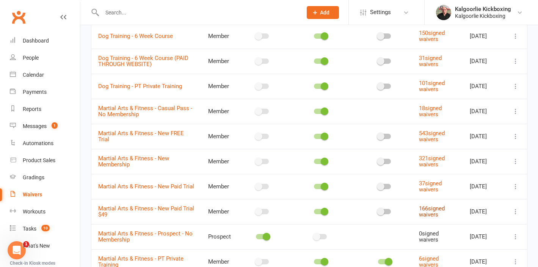
click at [429, 209] on link "166 signed waivers" at bounding box center [432, 211] width 26 height 13
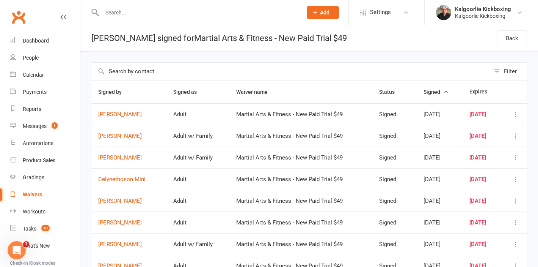
click at [146, 69] on input "text" at bounding box center [290, 71] width 398 height 17
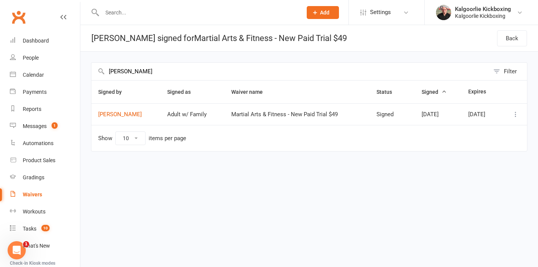
type input "nathan t"
click at [514, 115] on icon at bounding box center [516, 114] width 8 height 8
click at [466, 129] on link "View" at bounding box center [482, 128] width 75 height 15
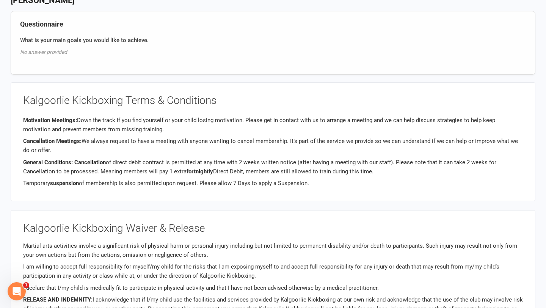
scroll to position [798, 0]
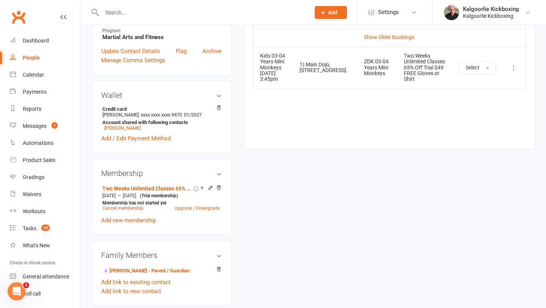
scroll to position [216, 0]
